Goal: Task Accomplishment & Management: Manage account settings

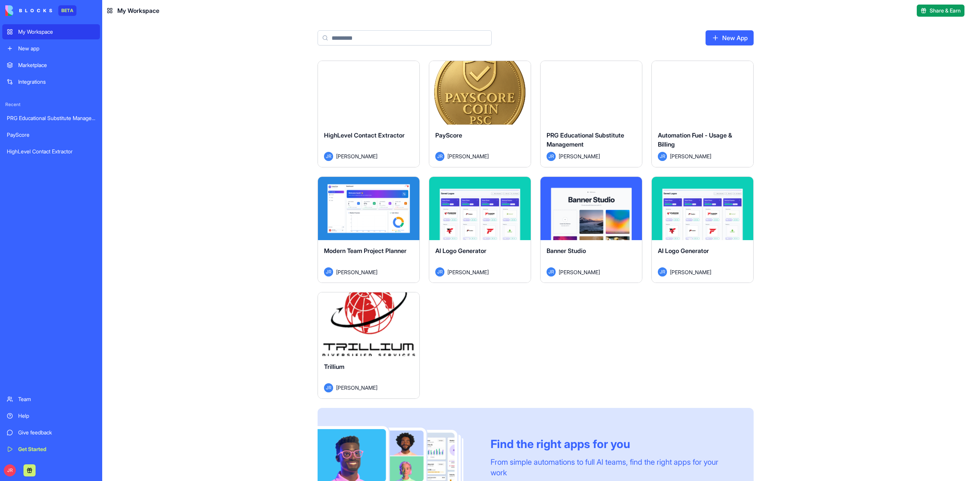
click at [368, 324] on button "Launch" at bounding box center [368, 323] width 57 height 15
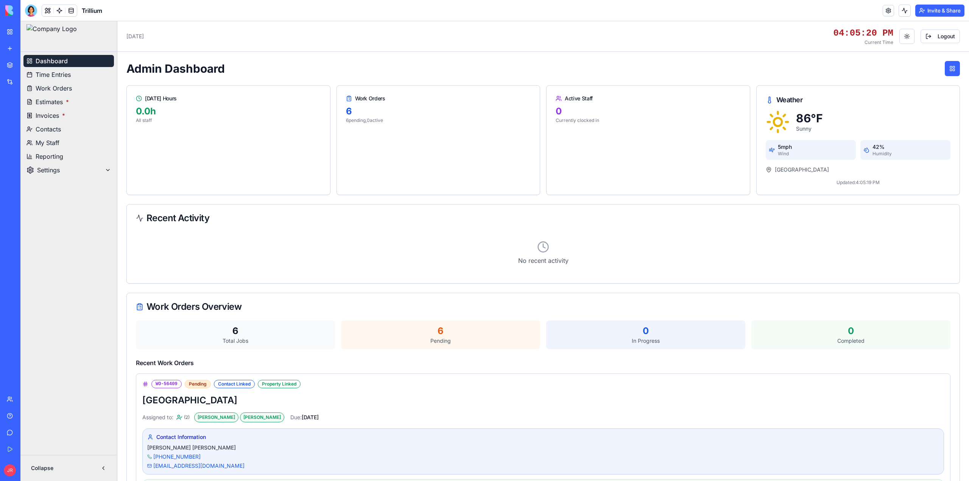
click at [28, 400] on div "Team" at bounding box center [23, 399] width 10 height 8
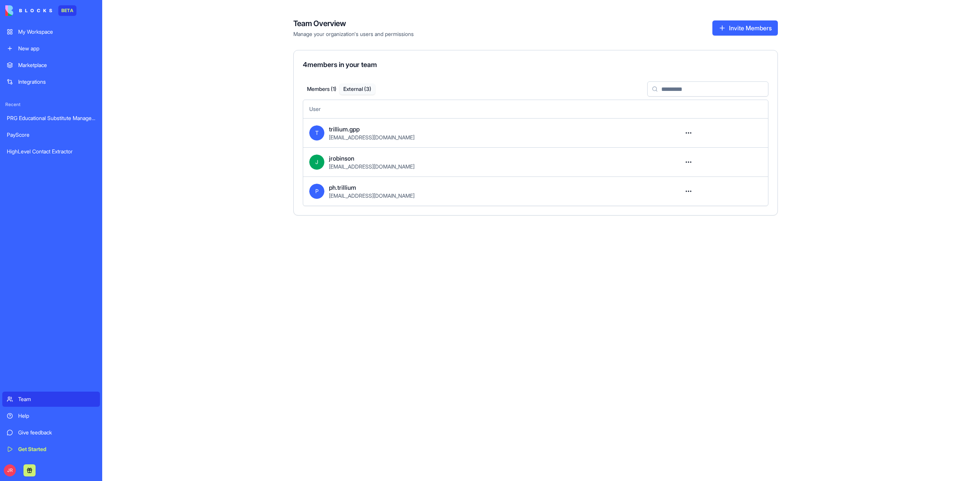
click at [359, 86] on button "External ( 3 )" at bounding box center [357, 89] width 36 height 11
click at [690, 193] on html "BETA My Workspace New app Marketplace Integrations Recent PRG Educational Subst…" at bounding box center [484, 240] width 969 height 481
click at [743, 244] on html "BETA My Workspace New app Marketplace Integrations Recent PRG Educational Subst…" at bounding box center [484, 240] width 969 height 481
click at [51, 30] on div "My Workspace" at bounding box center [56, 32] width 77 height 8
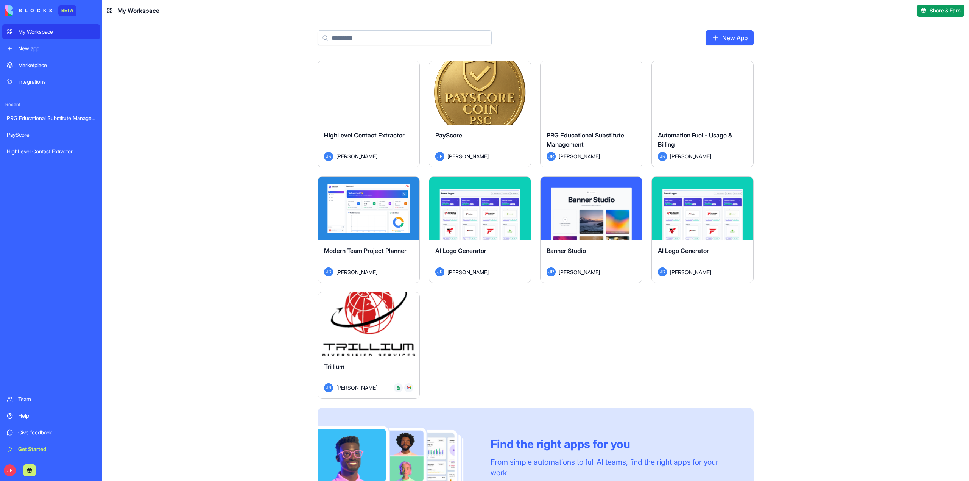
click at [376, 329] on button "Launch" at bounding box center [368, 323] width 57 height 15
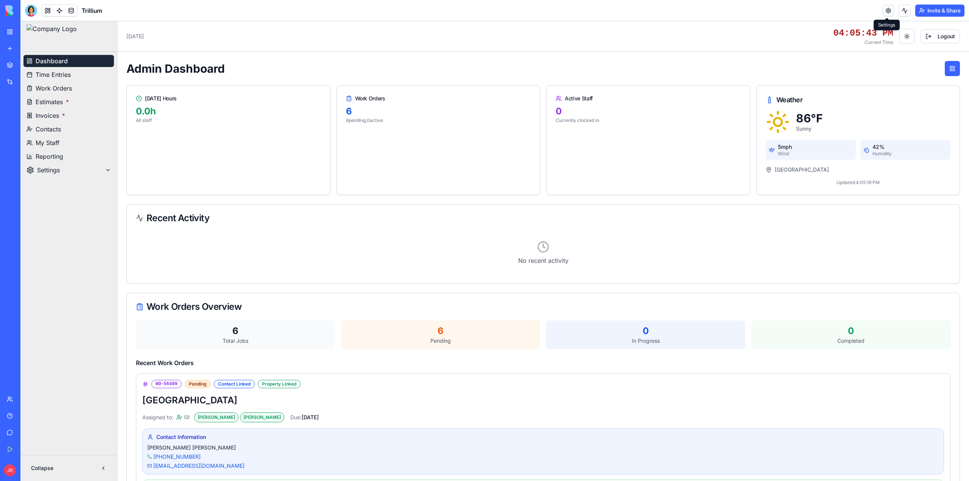
click at [886, 9] on link at bounding box center [888, 10] width 11 height 11
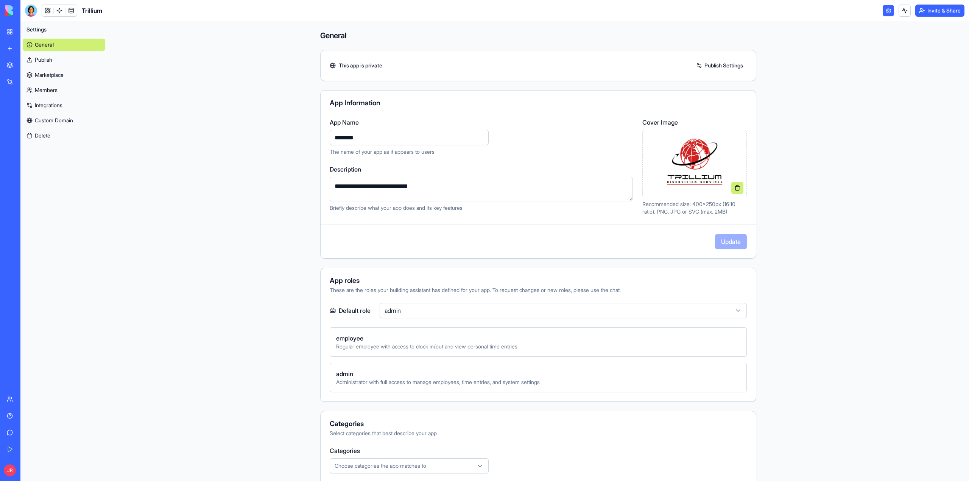
click at [49, 87] on link "Members" at bounding box center [64, 90] width 83 height 12
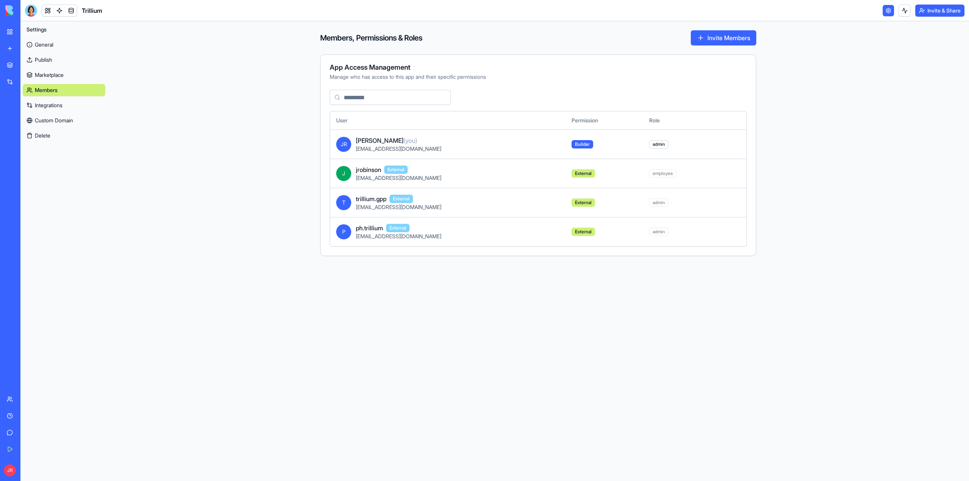
click at [729, 35] on button "Invite Members" at bounding box center [723, 37] width 65 height 15
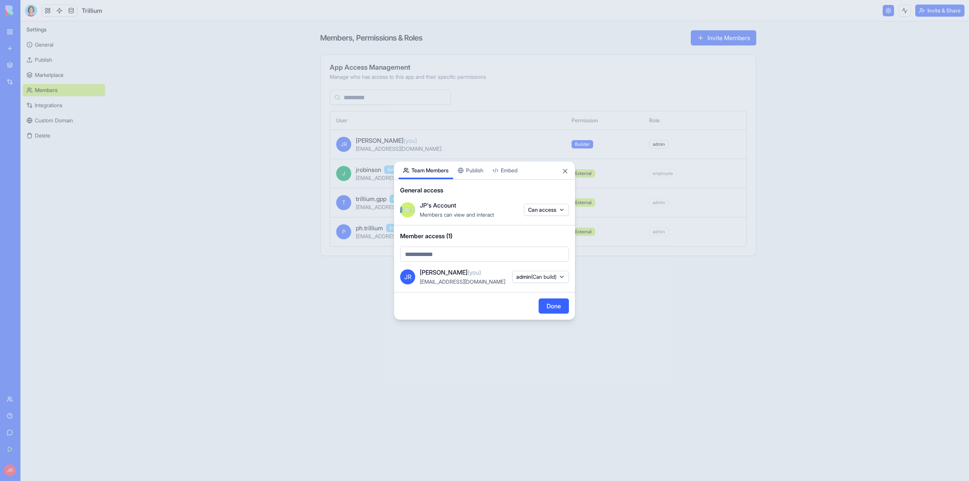
drag, startPoint x: 440, startPoint y: 252, endPoint x: 526, endPoint y: 279, distance: 90.4
click at [526, 279] on body "BETA My Workspace New app Marketplace Integrations Recent PRG Educational Subst…" at bounding box center [484, 240] width 969 height 481
click at [456, 257] on body "BETA My Workspace New app Marketplace Integrations Recent PRG Educational Subst…" at bounding box center [484, 240] width 969 height 481
click at [441, 257] on body "BETA My Workspace New app Marketplace Integrations Recent PRG Educational Subst…" at bounding box center [484, 240] width 969 height 481
drag, startPoint x: 439, startPoint y: 255, endPoint x: 430, endPoint y: 255, distance: 9.1
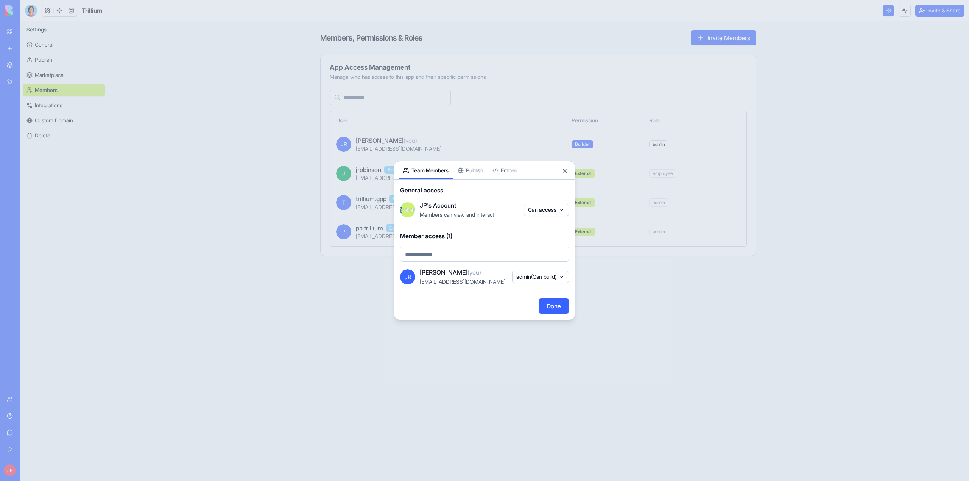
click at [430, 255] on div at bounding box center [484, 240] width 969 height 481
paste input "**********"
type input "**********"
click at [442, 272] on span "[EMAIL_ADDRESS][DOMAIN_NAME]" at bounding box center [473, 270] width 100 height 9
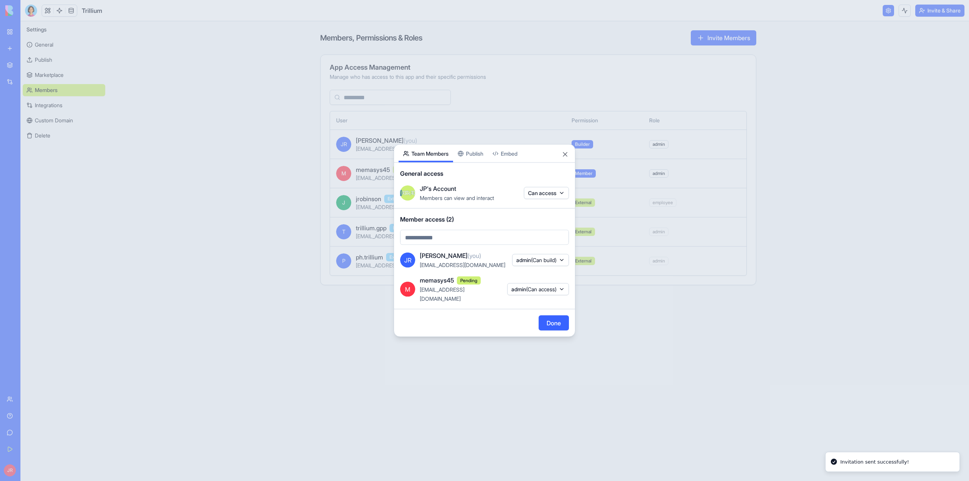
click at [521, 291] on span "admin (Can access)" at bounding box center [533, 289] width 45 height 8
click at [533, 315] on div "employee" at bounding box center [535, 317] width 57 height 12
click at [457, 322] on div at bounding box center [484, 240] width 969 height 481
click at [552, 321] on button "Done" at bounding box center [554, 322] width 30 height 15
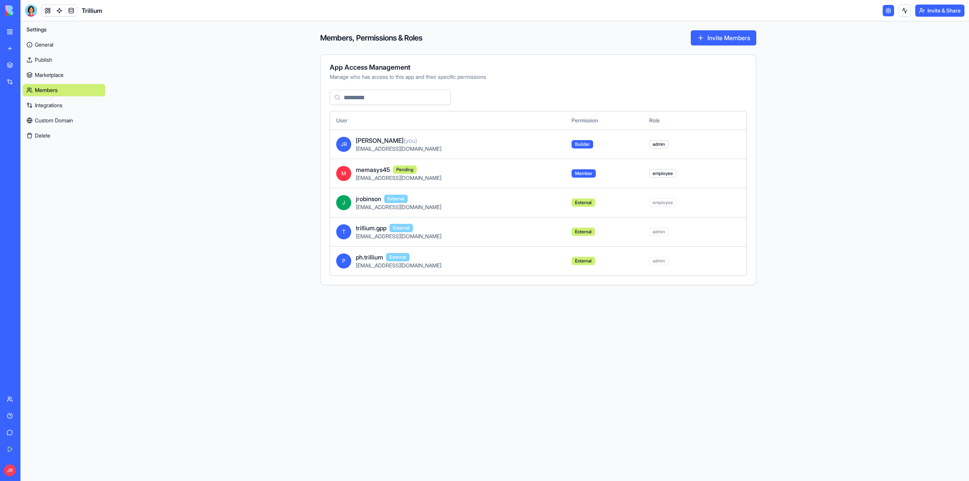
click at [28, 402] on div "Team" at bounding box center [23, 399] width 10 height 8
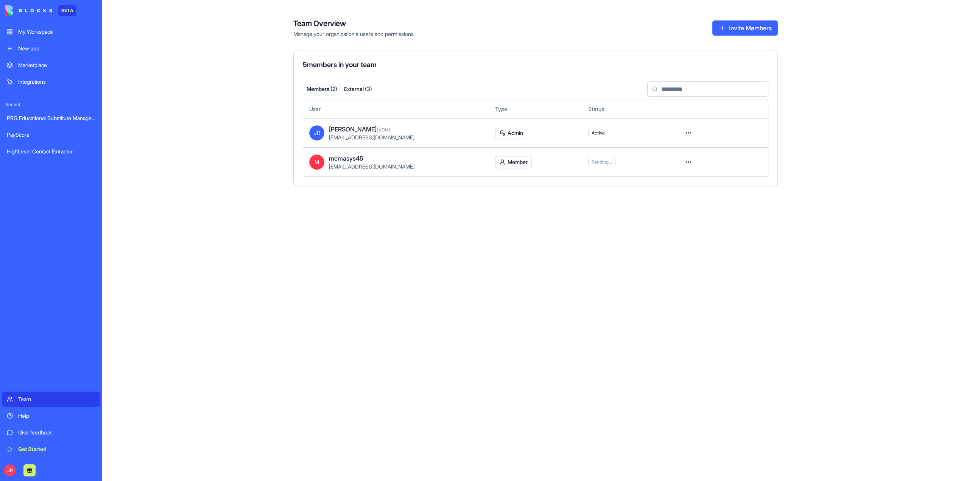
click at [689, 161] on html "BETA My Workspace New app Marketplace Integrations Recent PRG Educational Subst…" at bounding box center [484, 240] width 969 height 481
click at [676, 194] on div "Convert to external" at bounding box center [661, 191] width 61 height 12
click at [737, 26] on button "Invite Members" at bounding box center [744, 27] width 65 height 15
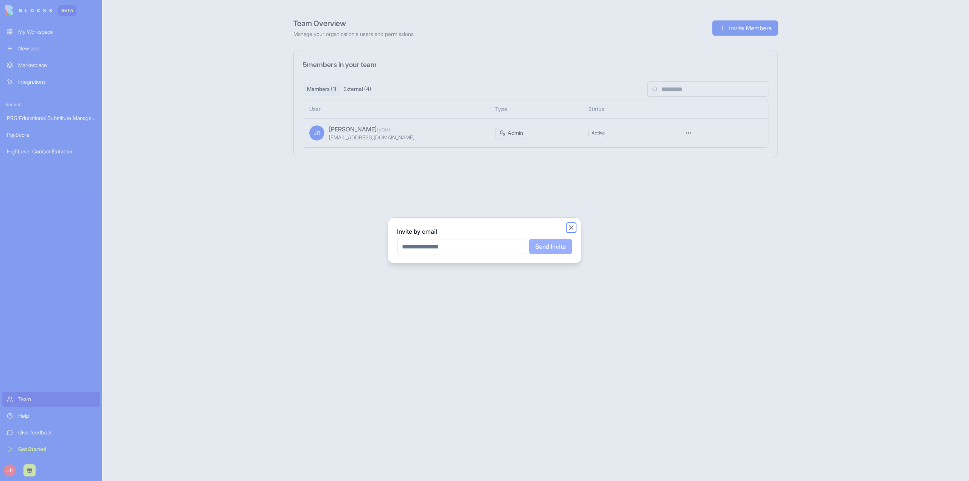
click at [573, 225] on button "Close" at bounding box center [571, 228] width 8 height 8
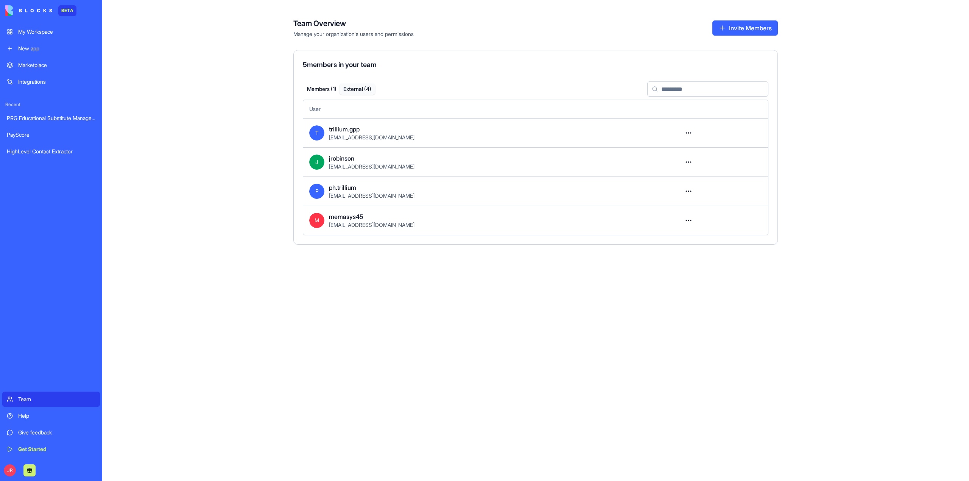
click at [362, 91] on button "External ( 4 )" at bounding box center [357, 89] width 36 height 11
click at [41, 30] on div "My Workspace" at bounding box center [56, 32] width 77 height 8
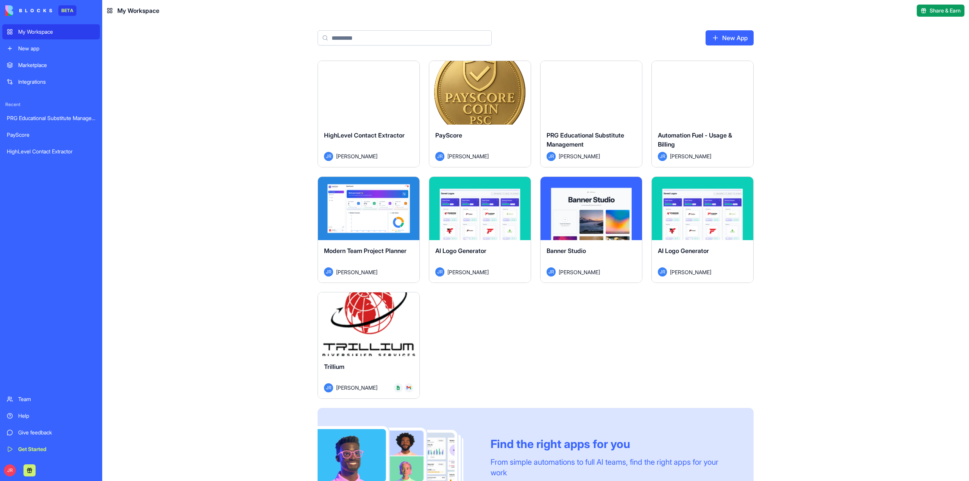
click at [382, 325] on button "Launch" at bounding box center [368, 323] width 57 height 15
